Goal: Task Accomplishment & Management: Use online tool/utility

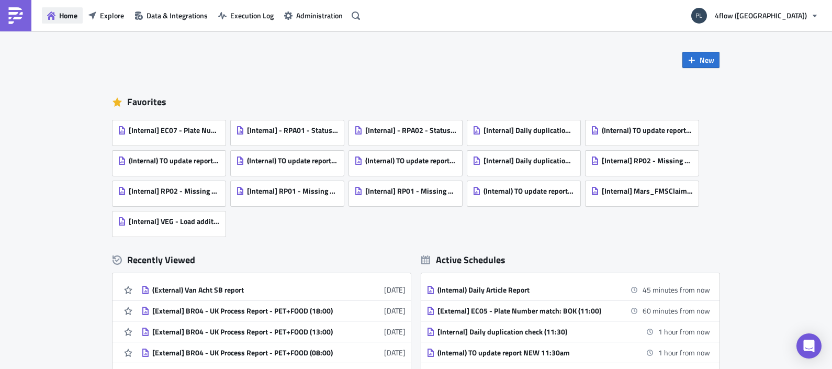
click at [69, 18] on span "Home" at bounding box center [68, 15] width 18 height 11
click at [105, 18] on span "Explore" at bounding box center [112, 15] width 24 height 11
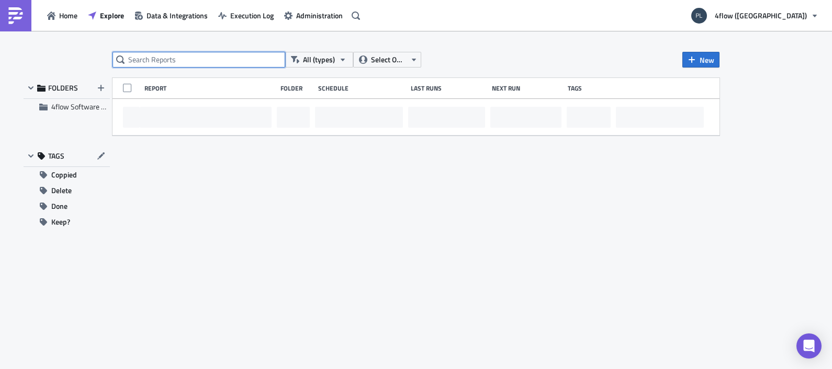
click at [193, 61] on input "text" at bounding box center [199, 60] width 173 height 16
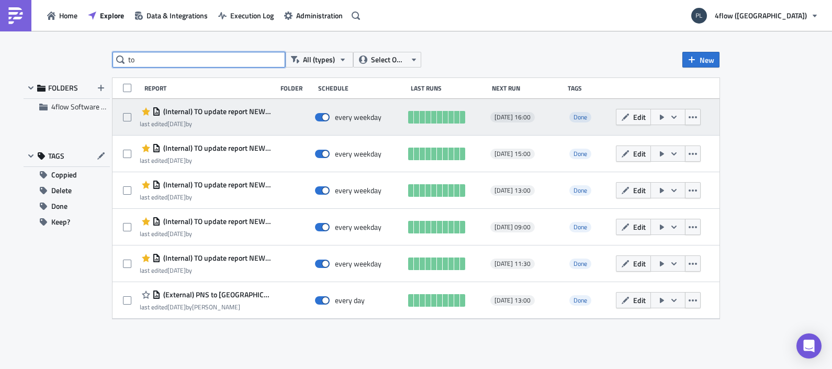
type input "to"
click at [222, 124] on div "last edited 1 month ago by" at bounding box center [206, 124] width 132 height 8
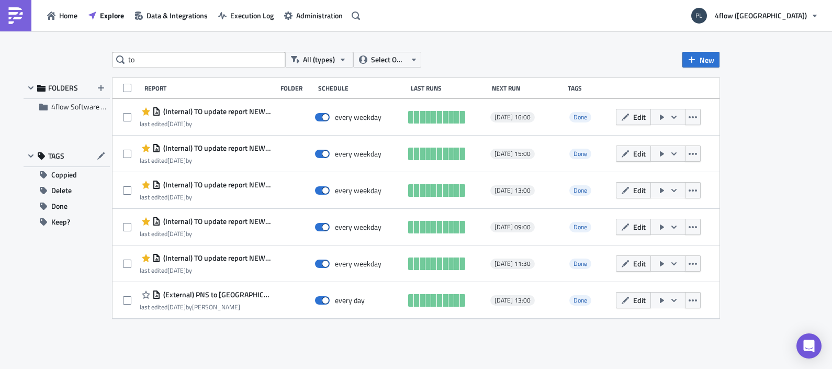
drag, startPoint x: 628, startPoint y: 120, endPoint x: 618, endPoint y: 131, distance: 14.4
click at [628, 120] on icon "button" at bounding box center [625, 117] width 8 height 8
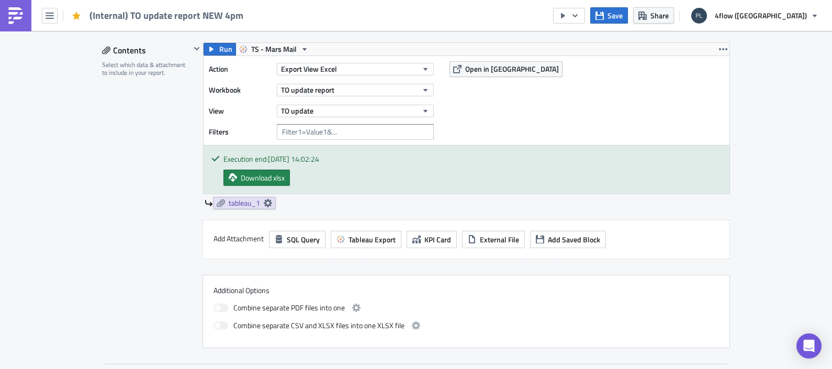
scroll to position [261, 0]
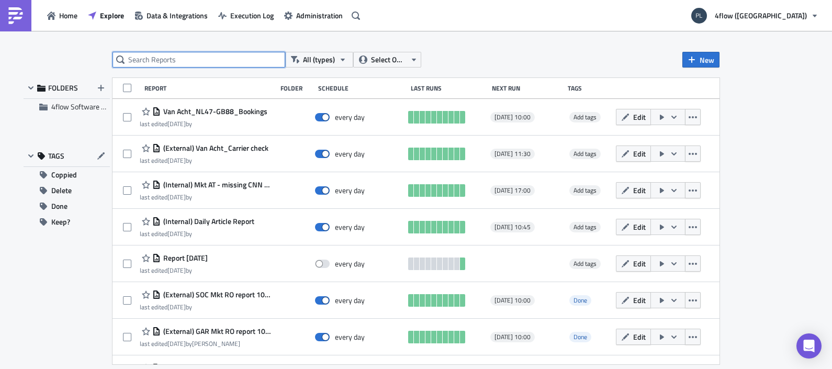
click at [156, 60] on input "text" at bounding box center [199, 60] width 173 height 16
type input "pilot tracking"
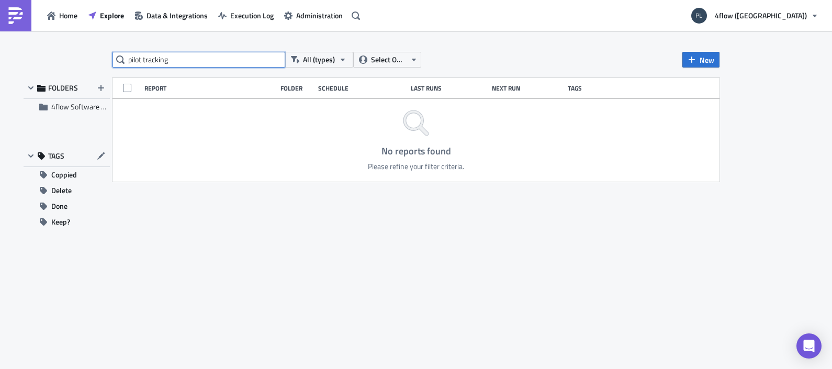
drag, startPoint x: 156, startPoint y: 65, endPoint x: 117, endPoint y: 73, distance: 39.5
click at [117, 73] on div "pilot tracking All (types) Select Owner New FOLDERS 4flow Software KAM TAGS Cop…" at bounding box center [416, 201] width 628 height 298
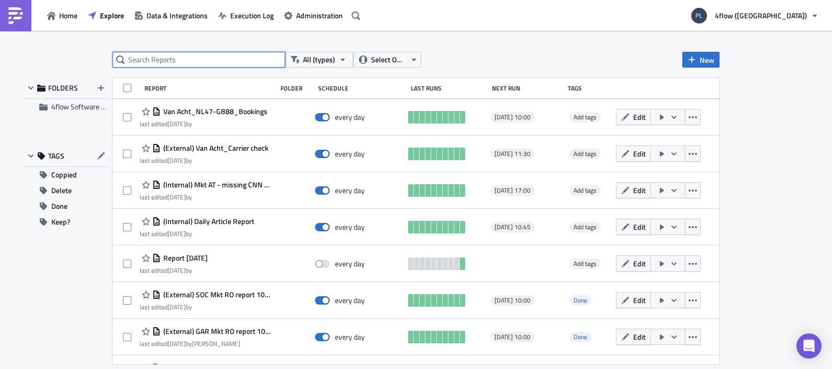
click at [209, 65] on input "text" at bounding box center [199, 60] width 173 height 16
type input "to update"
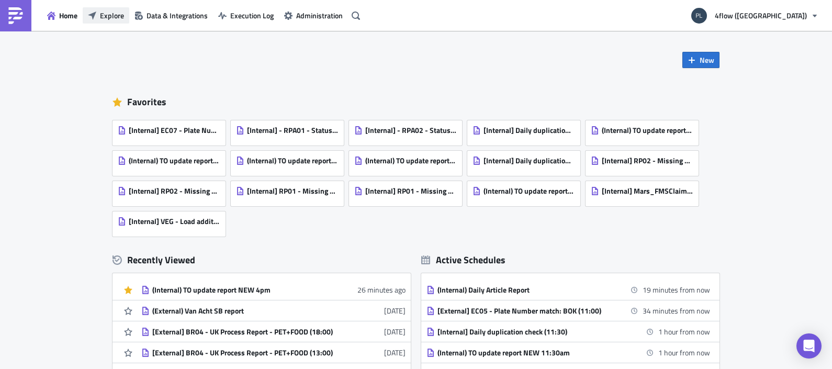
click at [110, 20] on span "Explore" at bounding box center [112, 15] width 24 height 11
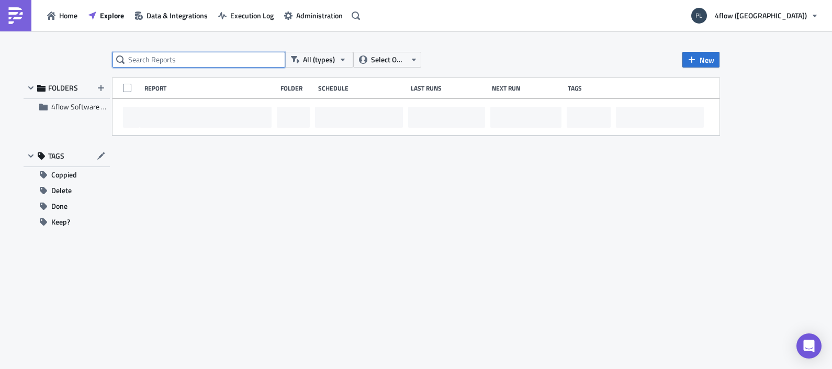
click at [193, 67] on input "text" at bounding box center [199, 60] width 173 height 16
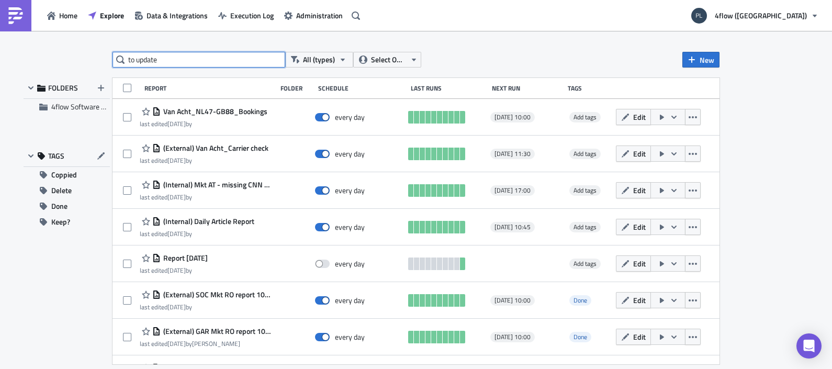
type input "to update"
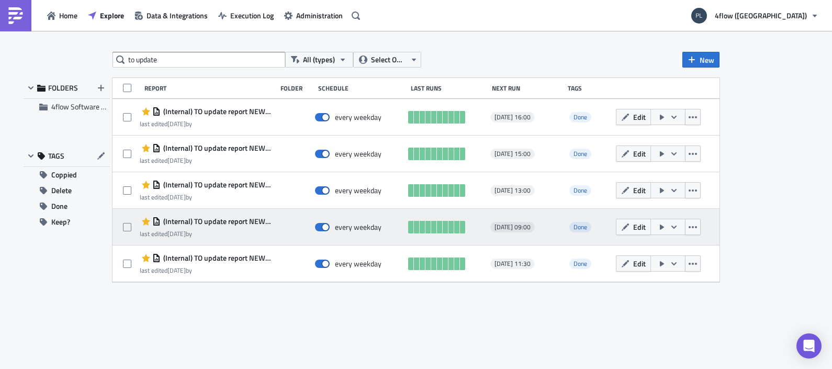
click at [241, 236] on div "last edited 1 month ago by" at bounding box center [206, 234] width 132 height 8
click at [626, 226] on icon "button" at bounding box center [625, 226] width 7 height 7
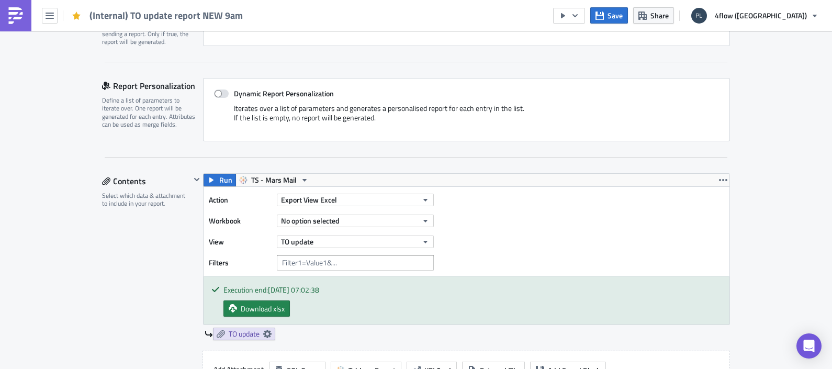
scroll to position [261, 0]
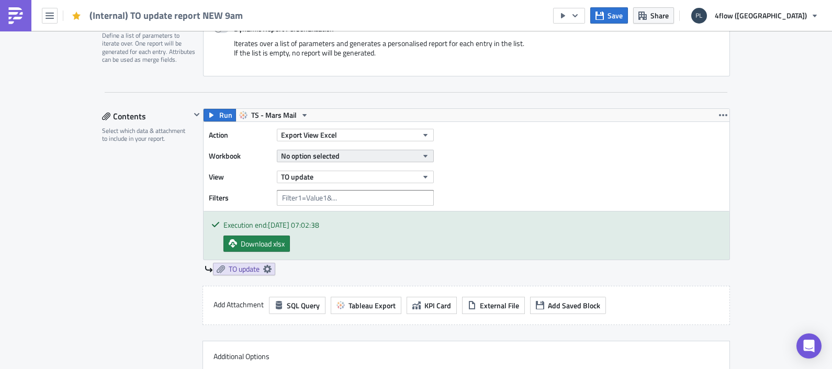
click at [331, 158] on span "No option selected" at bounding box center [310, 155] width 59 height 11
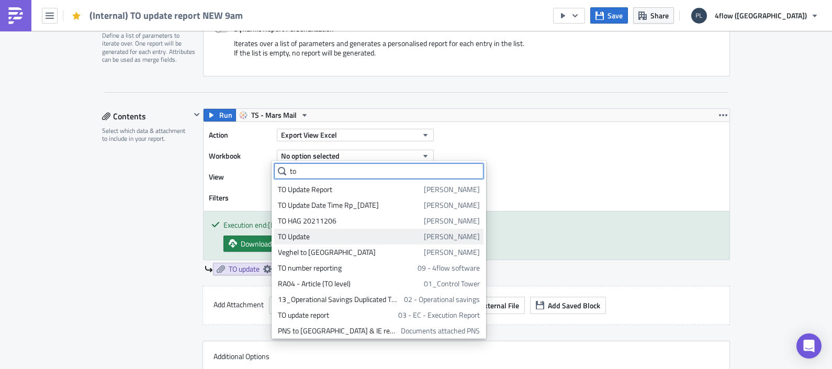
type input "to"
click at [311, 236] on div "TO Update" at bounding box center [349, 236] width 142 height 10
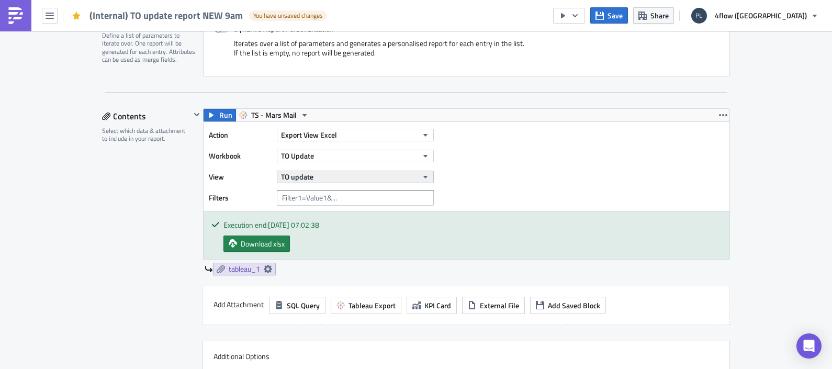
click at [308, 173] on span "TO update" at bounding box center [297, 176] width 32 height 11
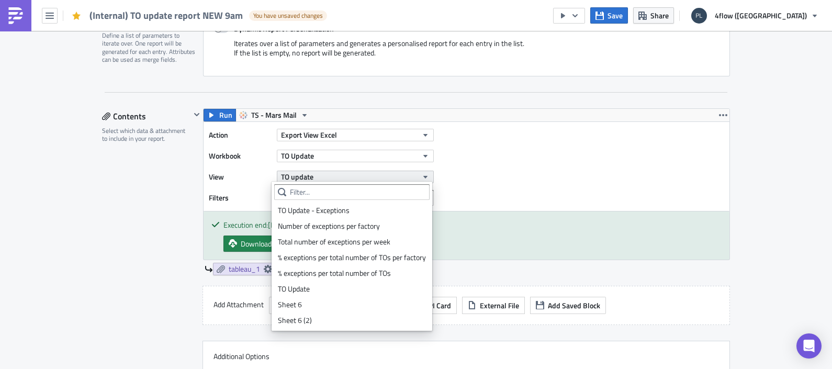
click at [308, 173] on span "TO update" at bounding box center [297, 176] width 32 height 11
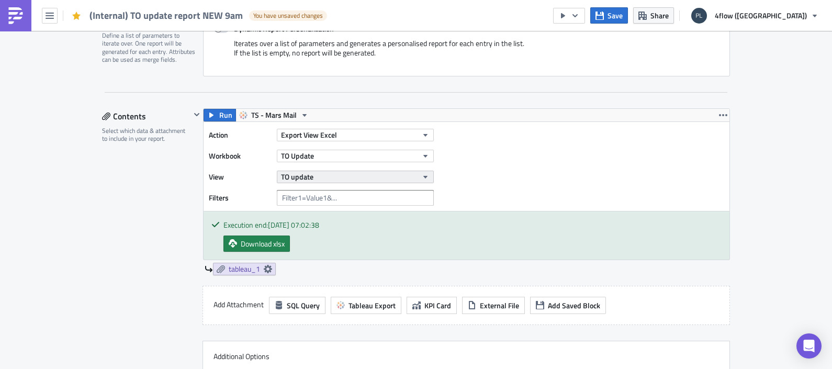
click at [308, 173] on span "TO update" at bounding box center [297, 176] width 32 height 11
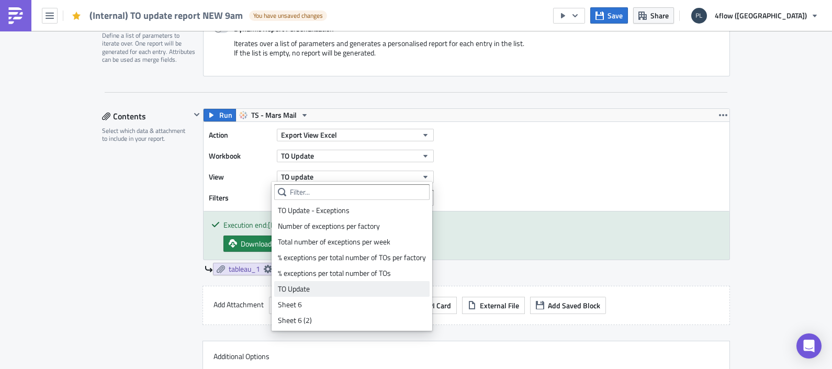
click at [306, 288] on div "TO Update" at bounding box center [352, 289] width 148 height 10
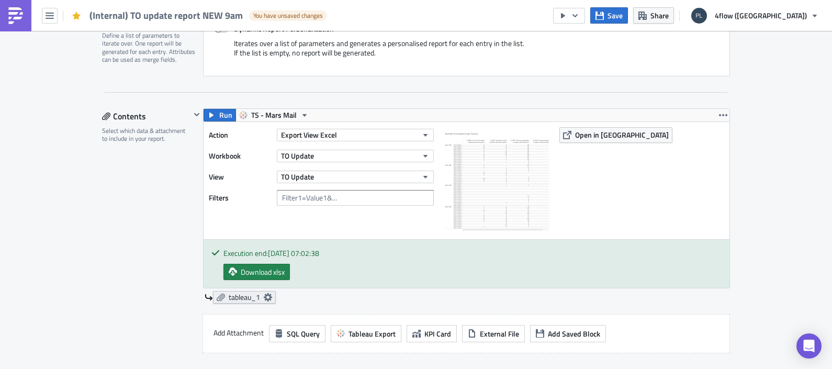
click at [267, 293] on icon at bounding box center [268, 297] width 8 height 8
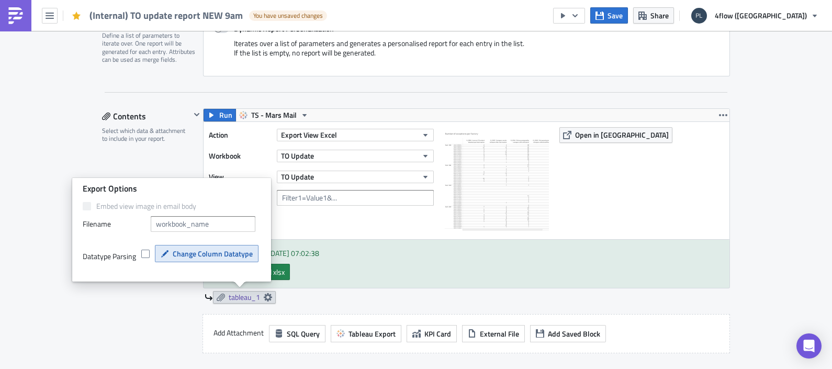
click at [184, 254] on span "Change Column Datatype" at bounding box center [213, 253] width 80 height 11
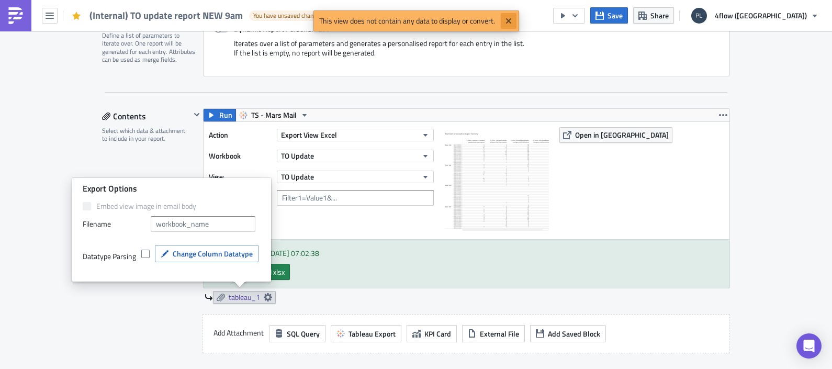
click at [509, 23] on icon "Close" at bounding box center [508, 20] width 5 height 5
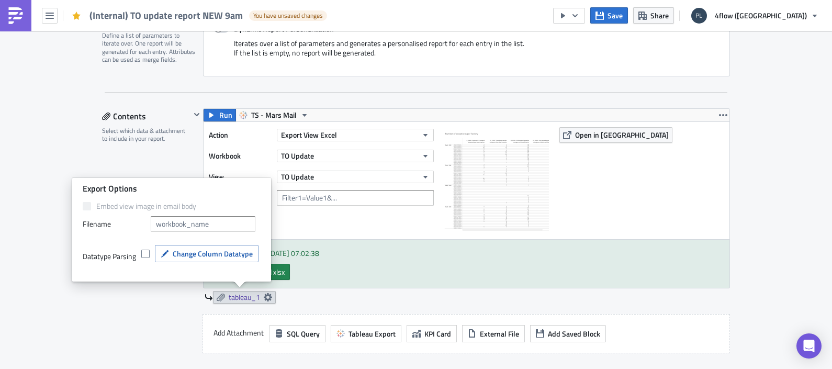
click at [376, 236] on div "Action Export View Excel Workbook TO Update View TO Update Filters Open in Tabl…" at bounding box center [467, 180] width 526 height 117
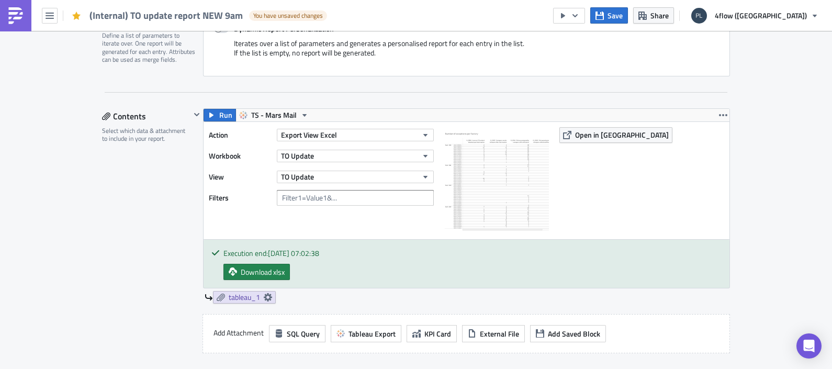
click at [490, 165] on img at bounding box center [496, 179] width 105 height 105
click at [567, 133] on button "Open in Tableau" at bounding box center [616, 135] width 113 height 16
click at [264, 293] on icon at bounding box center [268, 297] width 8 height 8
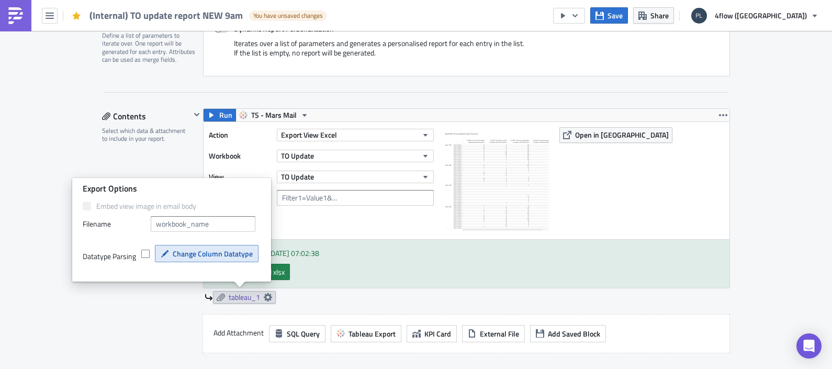
click at [188, 255] on span "Change Column Datatype" at bounding box center [213, 253] width 80 height 11
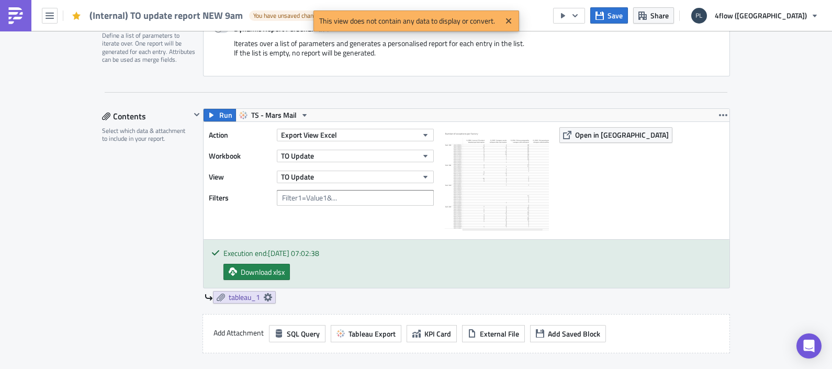
click at [391, 265] on div "Execution end: [DATE] 07:02:38 Download xlsx" at bounding box center [467, 264] width 526 height 48
click at [506, 23] on icon "Close" at bounding box center [508, 20] width 5 height 5
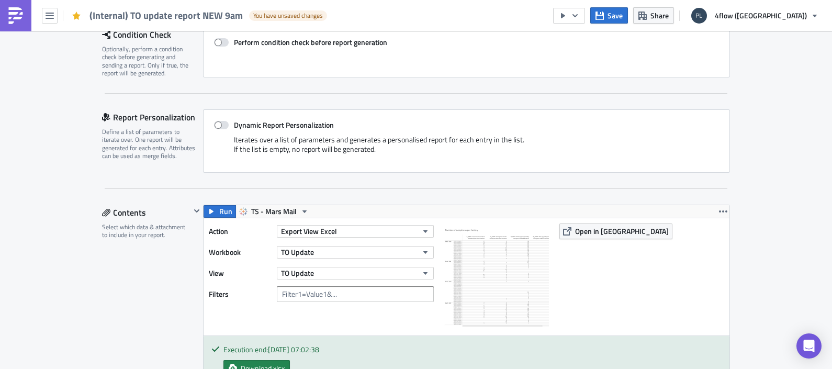
scroll to position [0, 0]
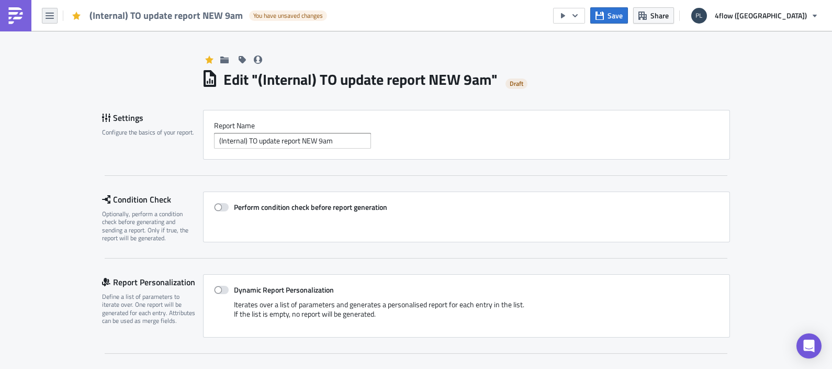
click at [46, 16] on icon "button" at bounding box center [50, 16] width 8 height 8
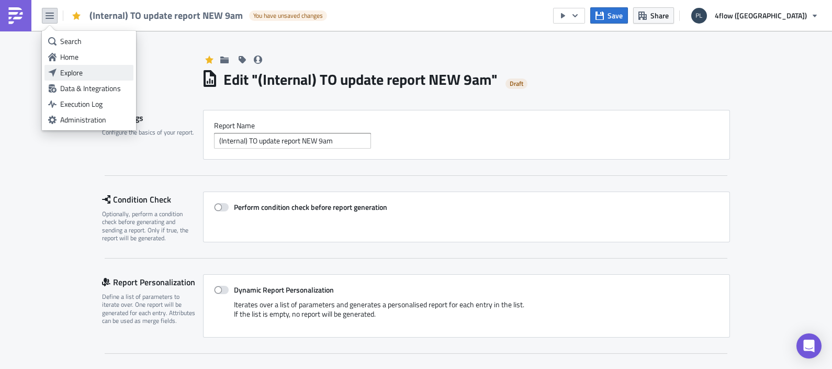
click at [69, 69] on div "Explore" at bounding box center [95, 73] width 70 height 10
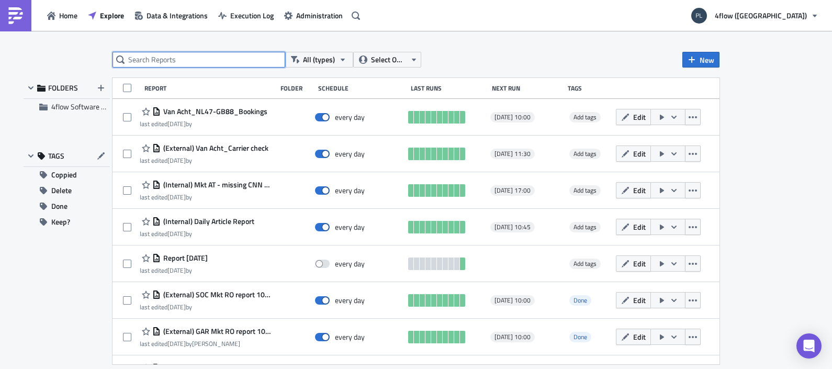
click at [184, 58] on input "text" at bounding box center [199, 60] width 173 height 16
type input "to update"
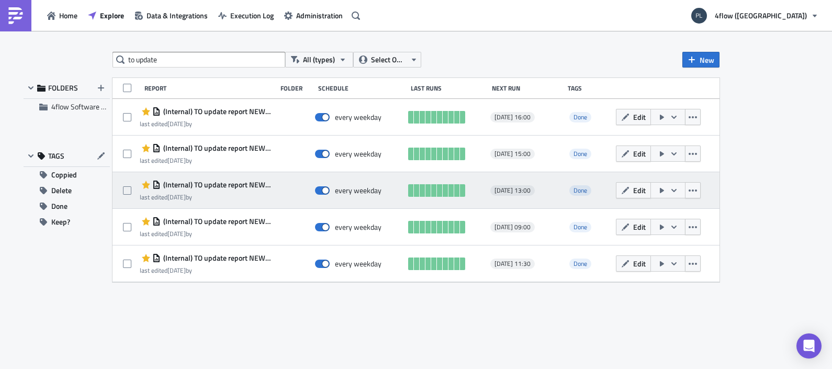
click at [675, 186] on icon "button" at bounding box center [674, 190] width 8 height 8
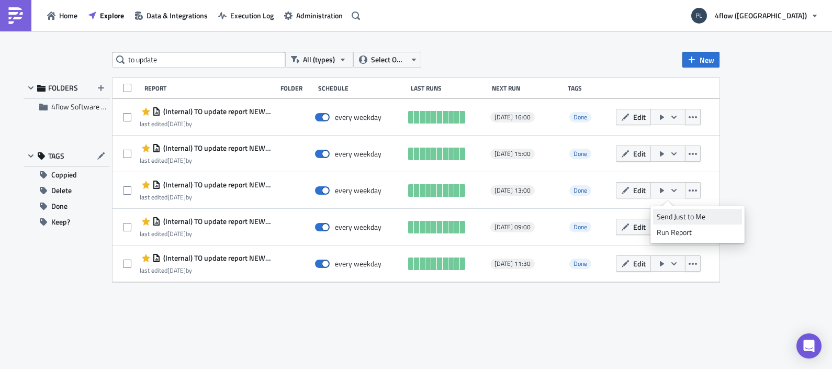
click at [689, 214] on div "Send Just to Me" at bounding box center [698, 216] width 82 height 10
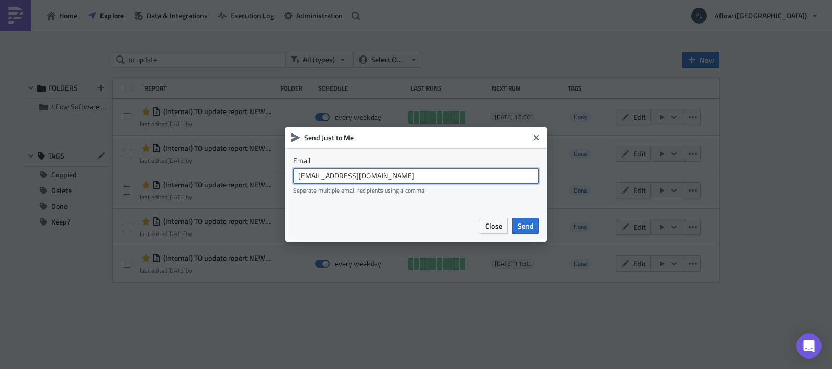
drag, startPoint x: 369, startPoint y: 171, endPoint x: 181, endPoint y: 162, distance: 188.1
click at [198, 164] on div "Send Just to Me Email [EMAIL_ADDRESS][DOMAIN_NAME] Seperate multiple email reci…" at bounding box center [416, 184] width 832 height 369
type input "[EMAIL_ADDRESS][DOMAIN_NAME]"
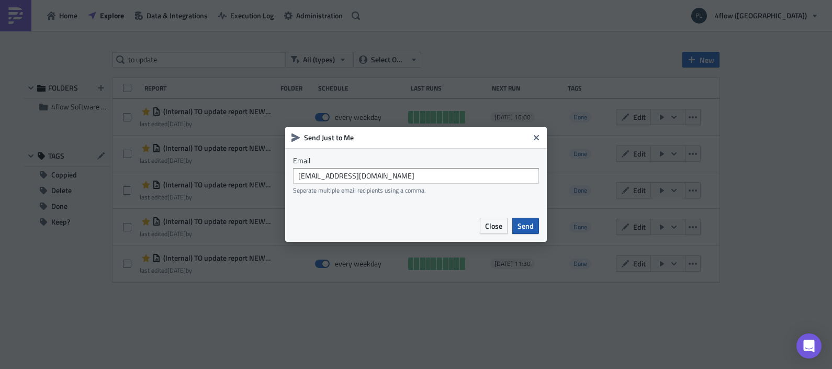
click at [520, 226] on span "Send" at bounding box center [526, 225] width 16 height 11
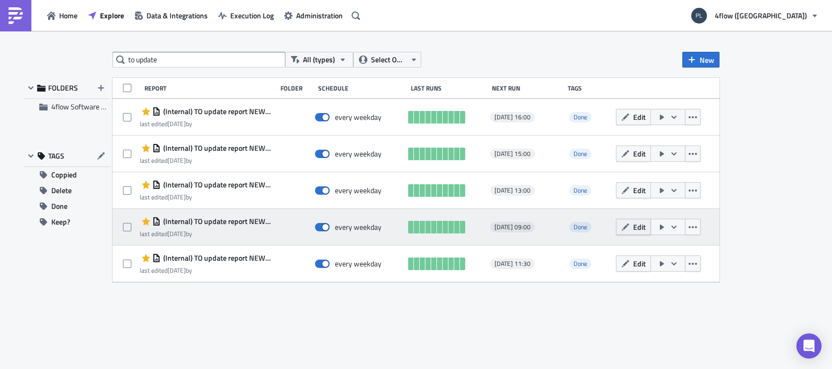
click at [635, 228] on span "Edit" at bounding box center [639, 226] width 13 height 11
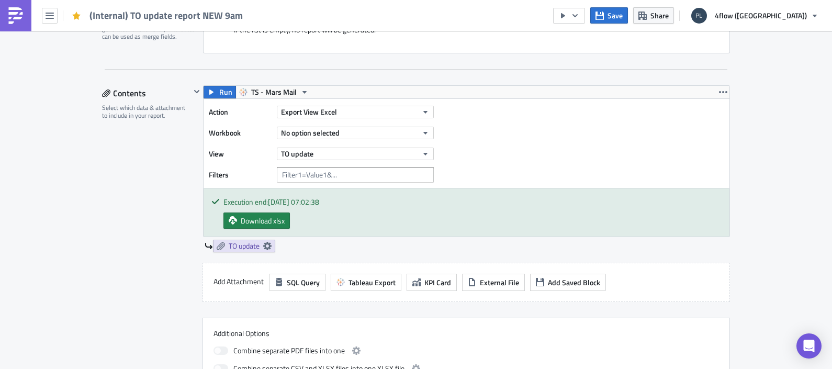
scroll to position [327, 0]
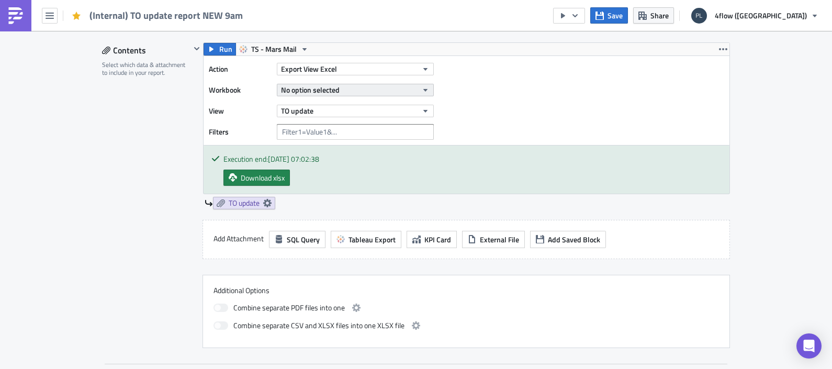
click at [313, 94] on span "No option selected" at bounding box center [310, 89] width 59 height 11
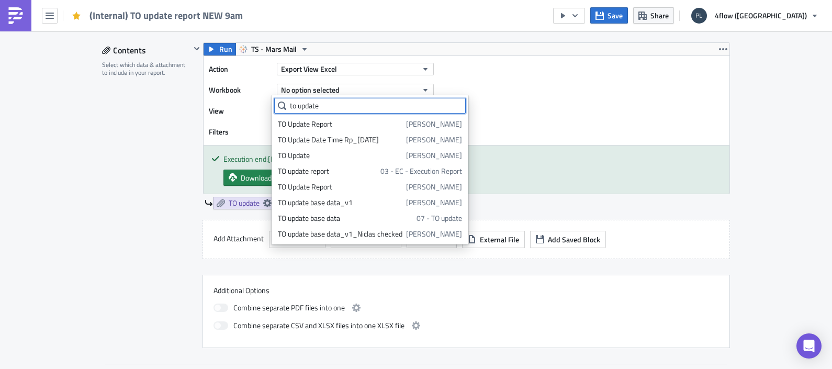
type input "to update"
click at [321, 120] on div "TO Update Report" at bounding box center [340, 124] width 125 height 10
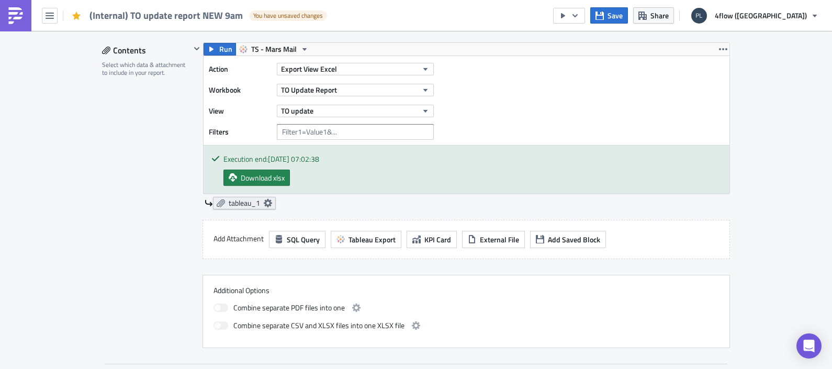
click at [264, 200] on icon at bounding box center [268, 203] width 8 height 8
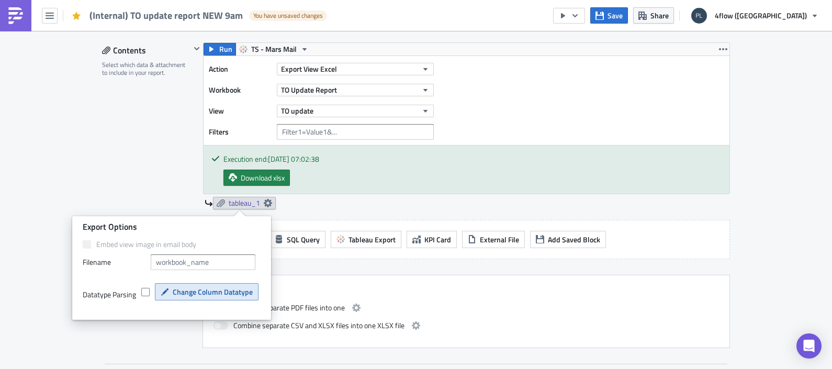
click at [215, 298] on button "Change Column Datatype" at bounding box center [207, 291] width 104 height 17
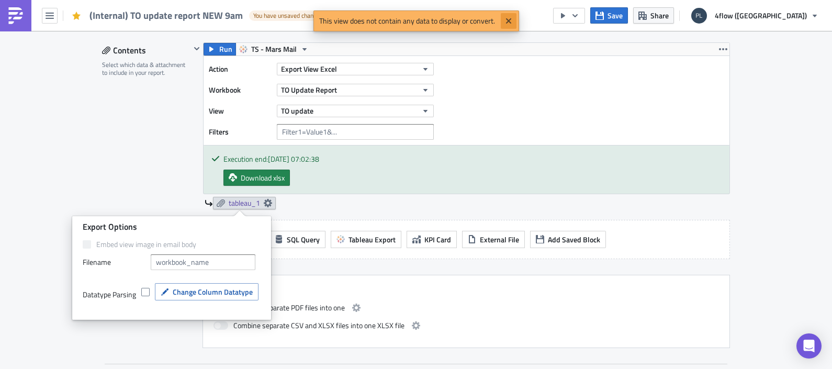
click at [503, 16] on button "Close" at bounding box center [509, 21] width 16 height 16
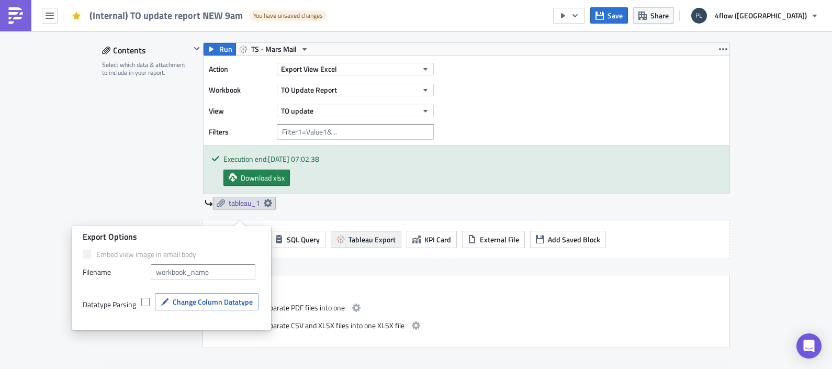
scroll to position [261, 0]
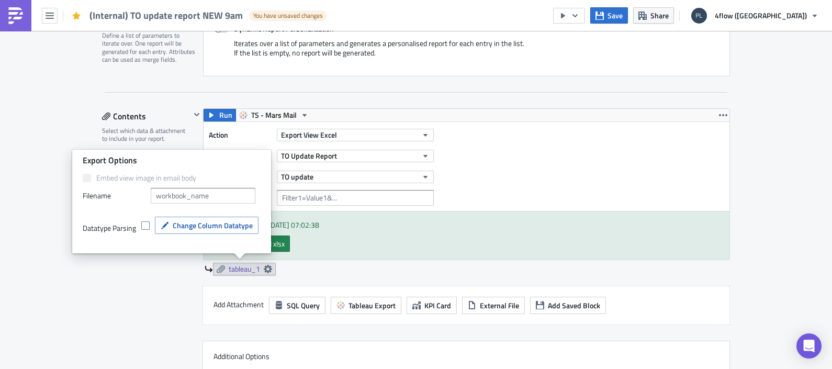
click at [504, 175] on div "Action Export View Excel Workbook TO Update Report View TO update Filters" at bounding box center [467, 166] width 526 height 89
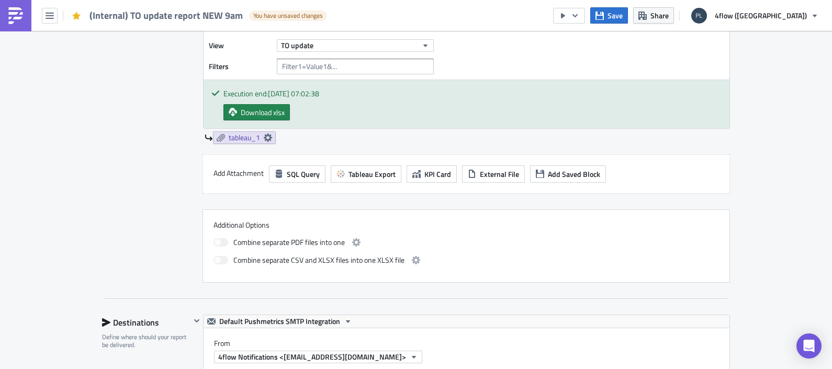
scroll to position [327, 0]
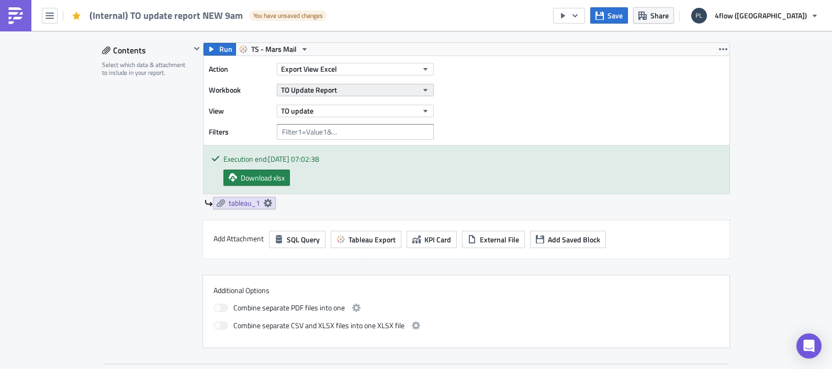
click at [332, 91] on button "TO Update Report" at bounding box center [355, 90] width 157 height 13
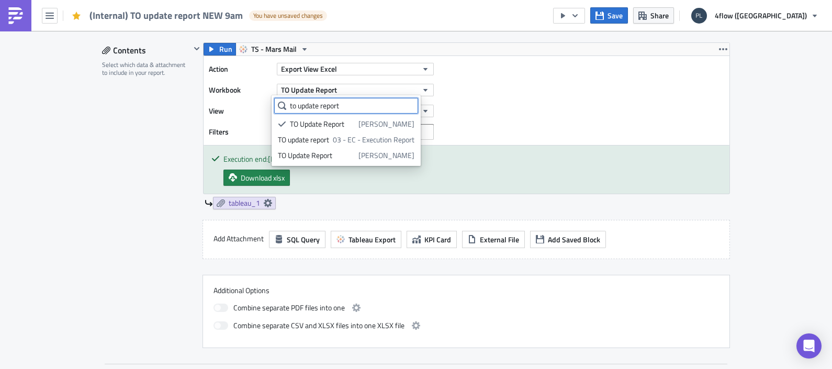
type input "to update report"
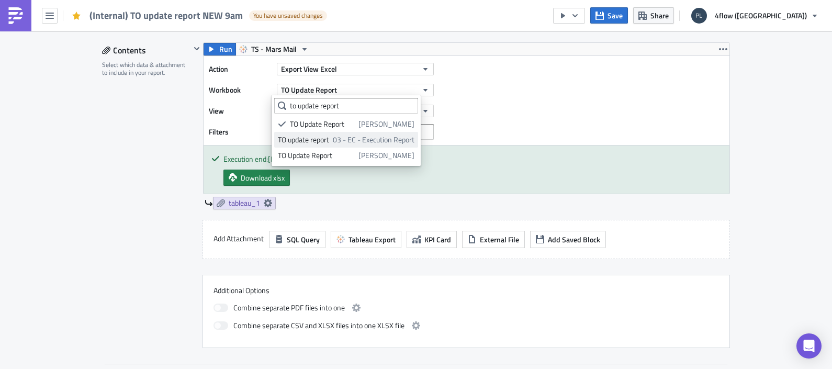
click at [349, 142] on span "03 - EC - Execution Report" at bounding box center [374, 140] width 82 height 10
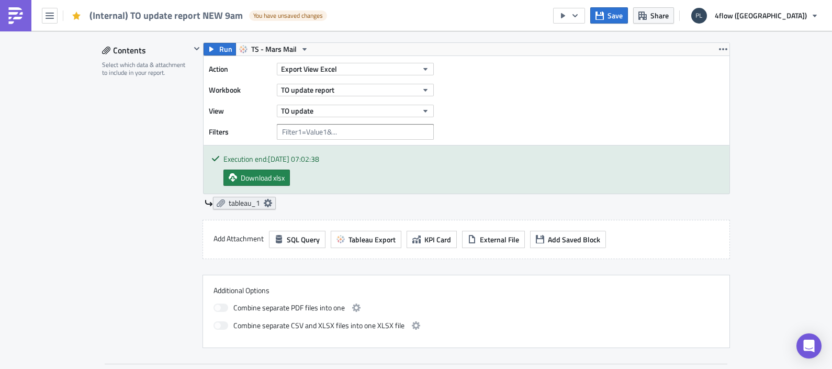
click at [258, 202] on link "tableau_1" at bounding box center [244, 203] width 63 height 13
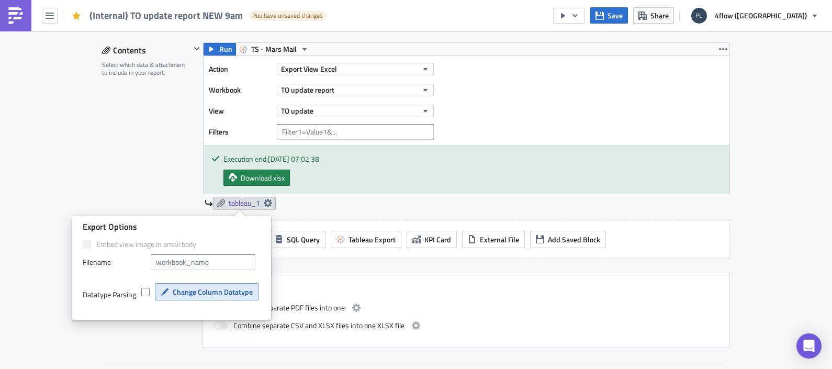
click at [200, 294] on span "Change Column Datatype" at bounding box center [213, 291] width 80 height 11
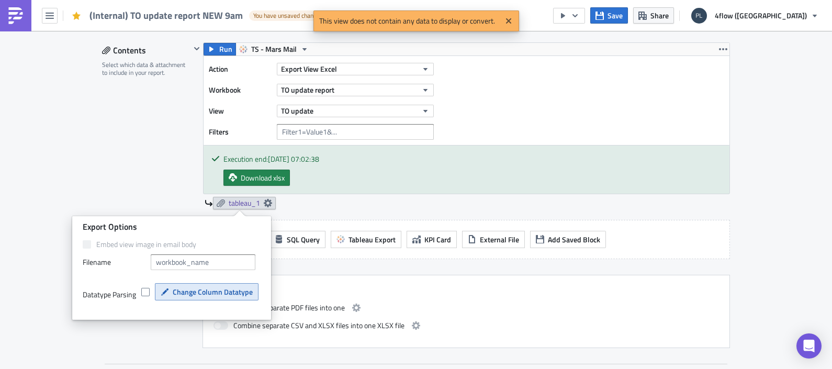
click at [200, 289] on span "Change Column Datatype" at bounding box center [213, 291] width 80 height 11
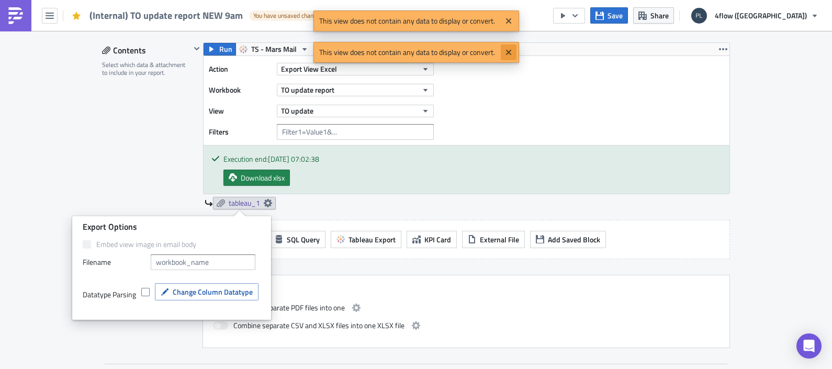
click at [507, 53] on icon "Close" at bounding box center [508, 52] width 5 height 5
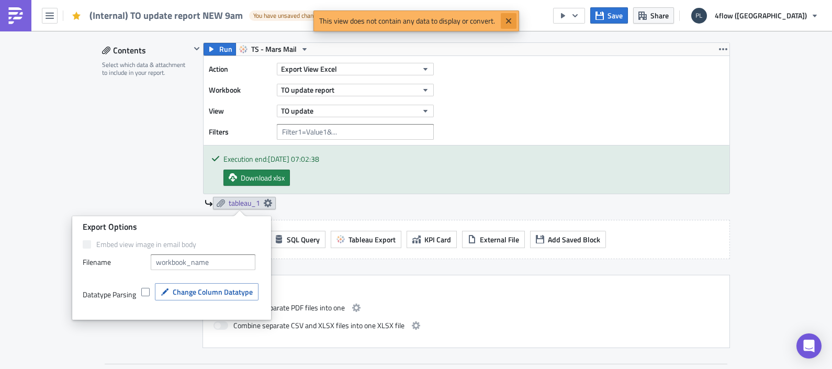
click at [510, 27] on button "Close" at bounding box center [509, 21] width 16 height 16
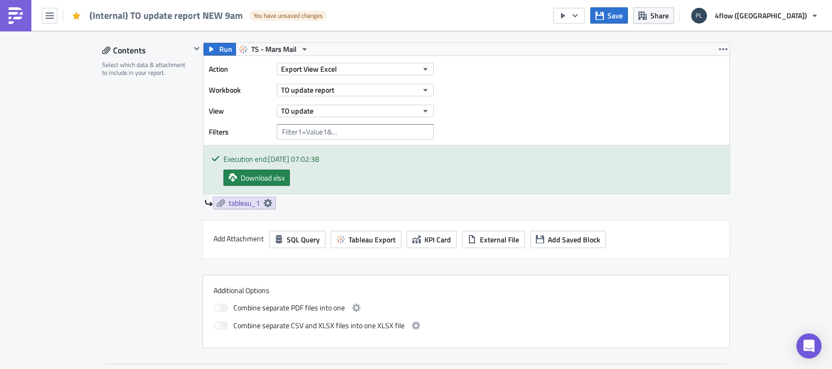
drag, startPoint x: 530, startPoint y: 168, endPoint x: 639, endPoint y: 80, distance: 139.6
click at [531, 168] on div "Execution end: [DATE] 07:02:38 Download xlsx" at bounding box center [467, 170] width 526 height 48
click at [579, 18] on icon "button" at bounding box center [575, 16] width 8 height 8
click at [633, 44] on div "Send Just to Me" at bounding box center [653, 41] width 82 height 10
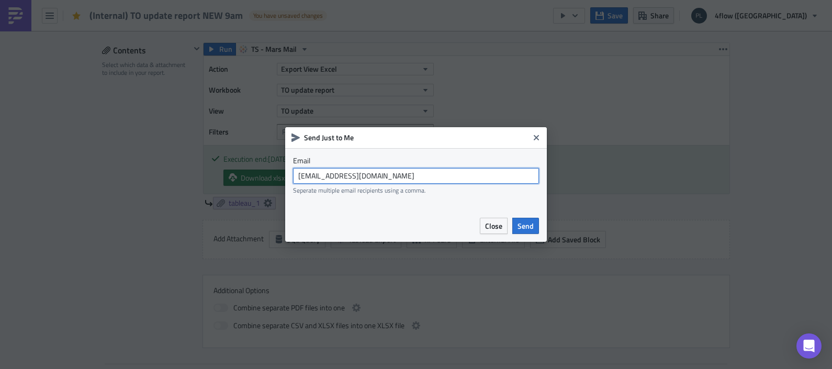
drag, startPoint x: 405, startPoint y: 179, endPoint x: 175, endPoint y: 179, distance: 229.8
click at [175, 179] on div "Send Just to Me Email [EMAIL_ADDRESS][DOMAIN_NAME] Seperate multiple email reci…" at bounding box center [416, 184] width 832 height 369
type input "[EMAIL_ADDRESS][DOMAIN_NAME]"
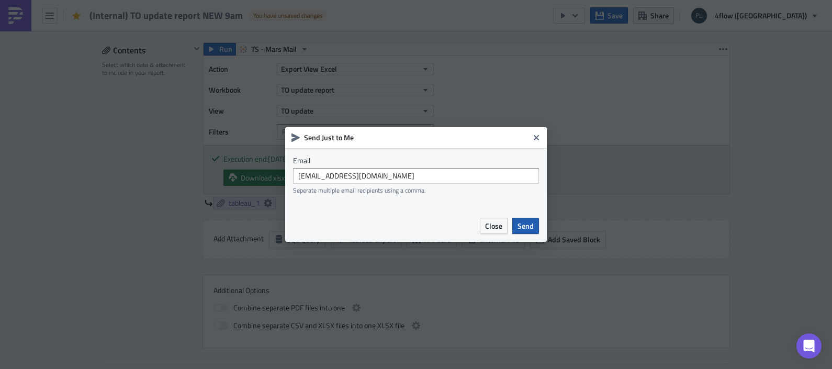
click at [536, 223] on button "Send" at bounding box center [525, 226] width 27 height 16
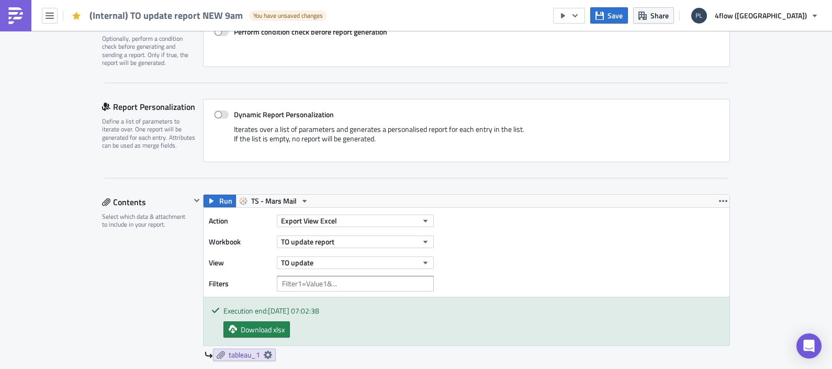
scroll to position [196, 0]
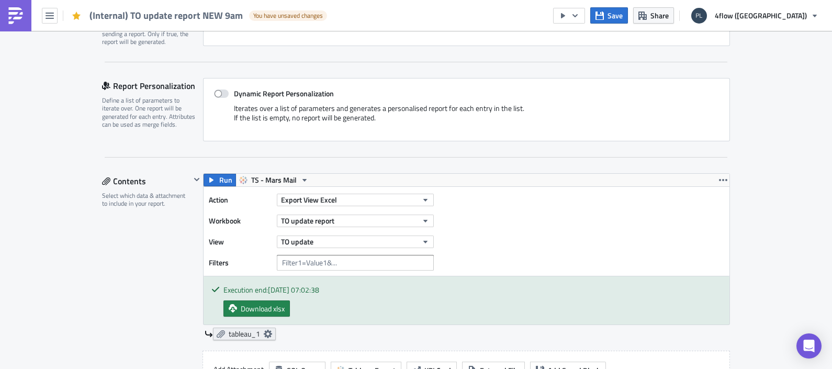
click at [264, 332] on icon at bounding box center [268, 334] width 8 height 8
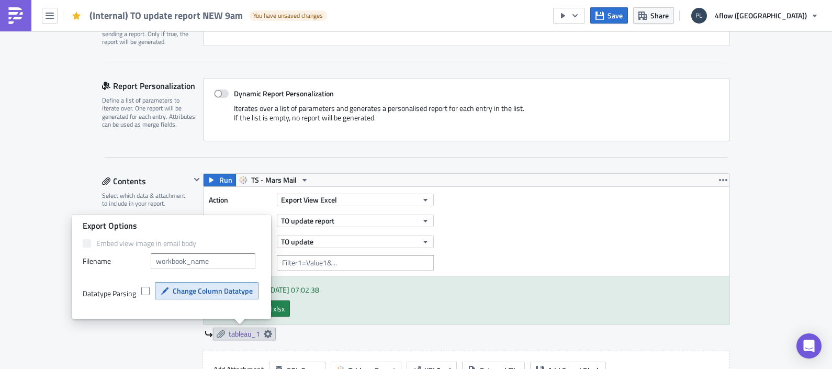
click at [240, 288] on span "Change Column Datatype" at bounding box center [213, 290] width 80 height 11
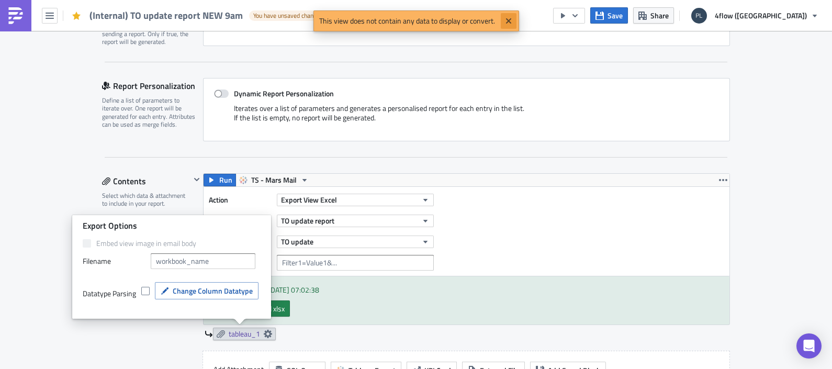
click at [508, 20] on icon "Close" at bounding box center [508, 20] width 5 height 5
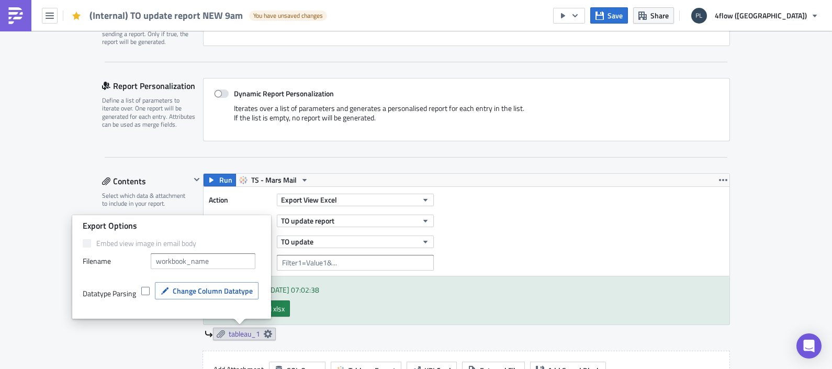
click at [537, 233] on div "Action Export View Excel Workbook TO update report View TO update Filters" at bounding box center [467, 231] width 526 height 89
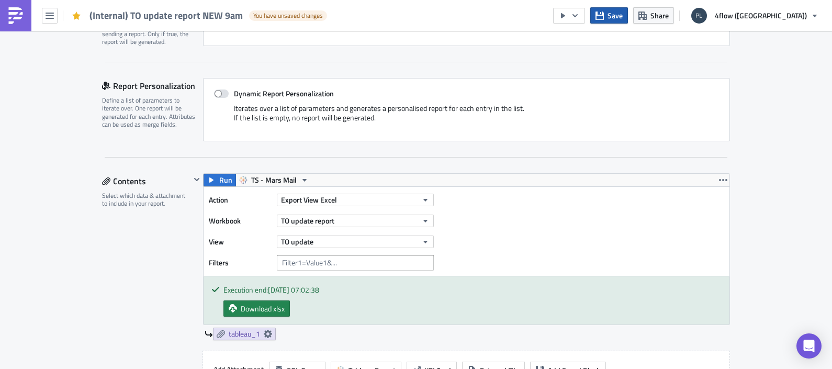
click at [623, 17] on span "Save" at bounding box center [615, 15] width 15 height 11
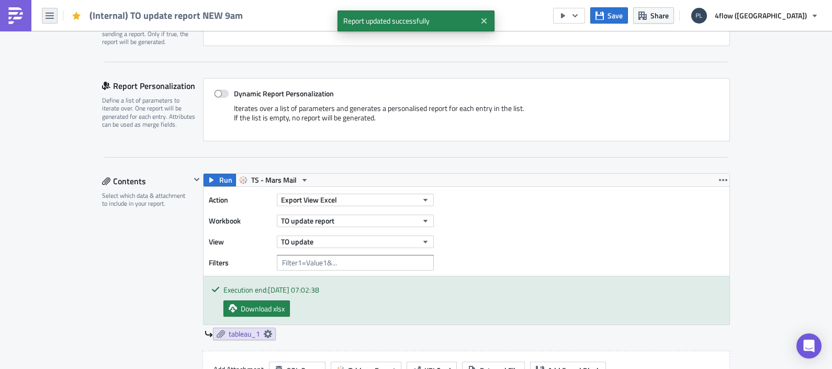
click at [44, 18] on button "button" at bounding box center [50, 16] width 16 height 16
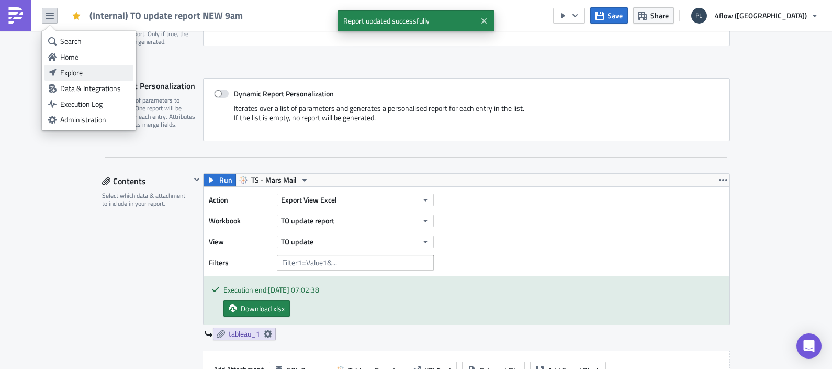
click at [76, 72] on div "Explore" at bounding box center [95, 73] width 70 height 10
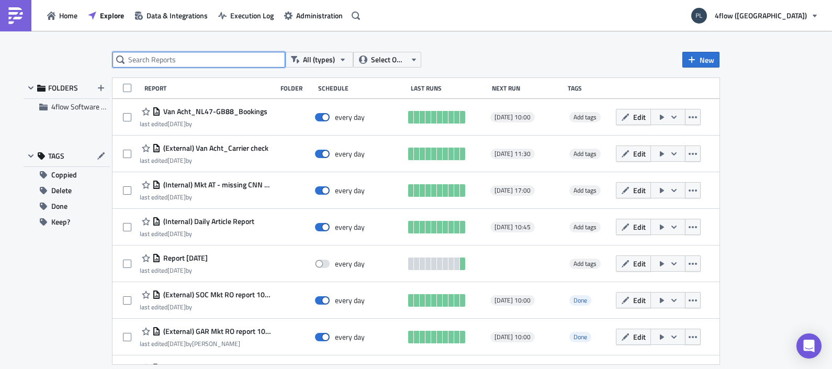
click at [190, 63] on input "text" at bounding box center [199, 60] width 173 height 16
type input "to update"
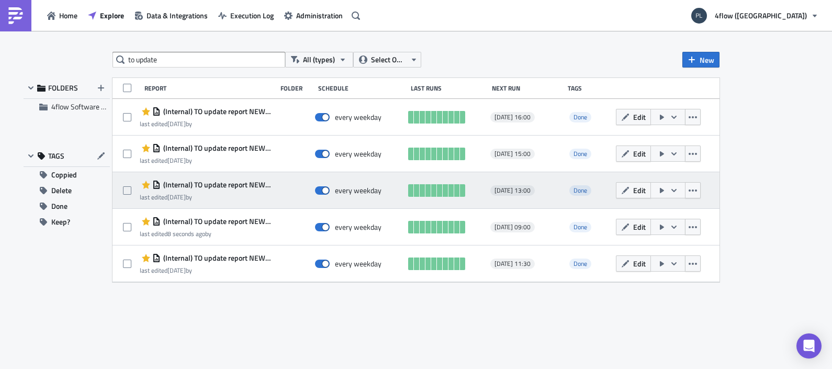
click at [660, 192] on icon "button" at bounding box center [662, 190] width 4 height 5
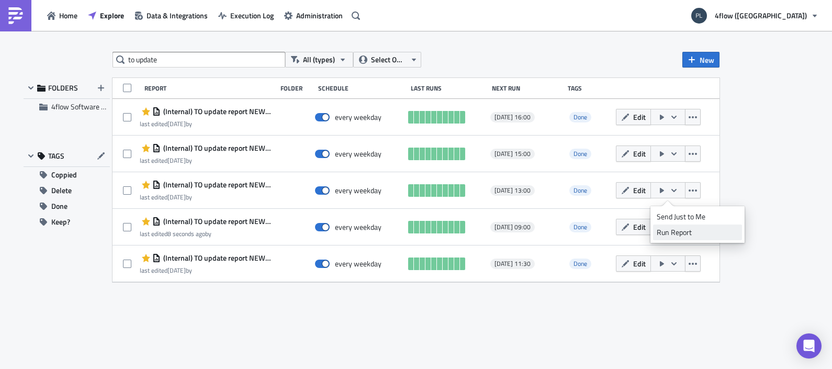
click at [675, 230] on div "Run Report" at bounding box center [698, 232] width 82 height 10
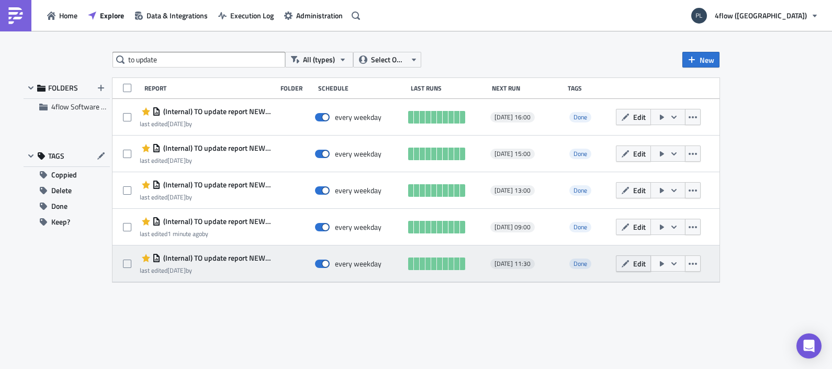
click at [629, 260] on icon "button" at bounding box center [625, 264] width 8 height 8
